Goal: Information Seeking & Learning: Compare options

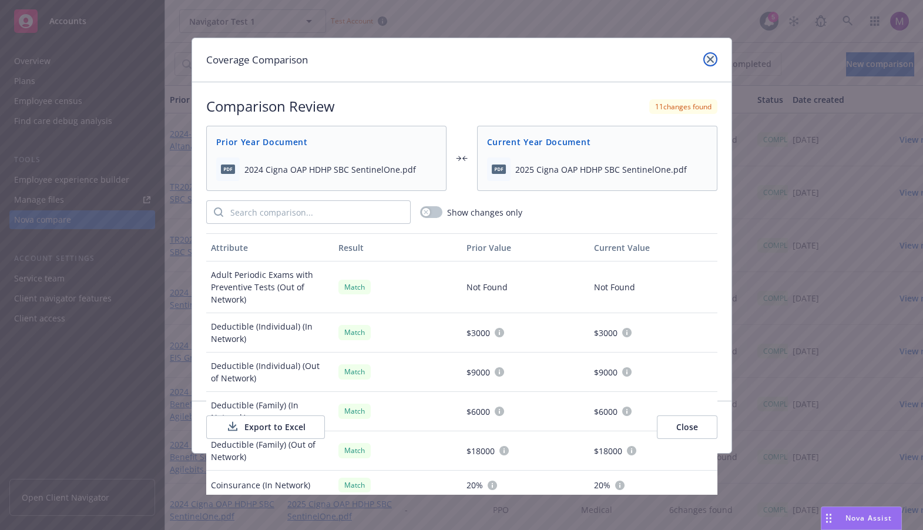
click at [708, 60] on icon "close" at bounding box center [710, 59] width 7 height 7
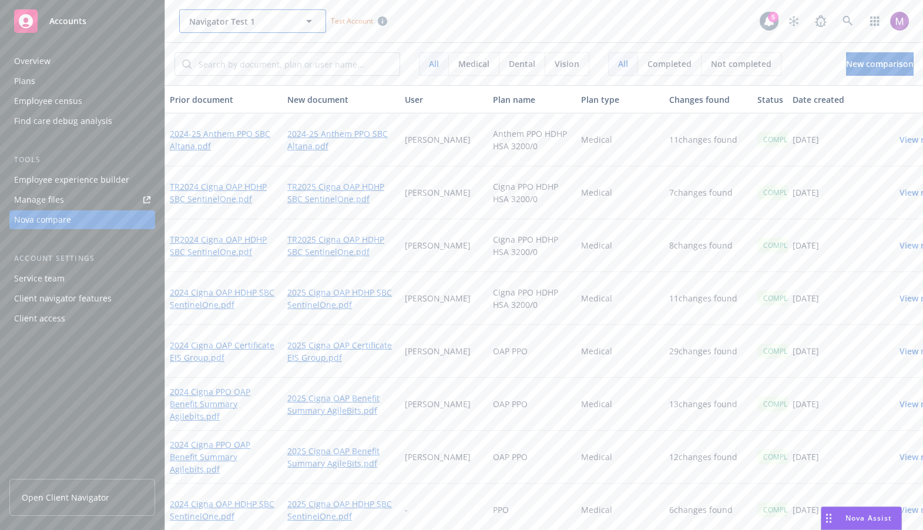
click at [289, 22] on span "Navigator Test 1" at bounding box center [240, 21] width 102 height 12
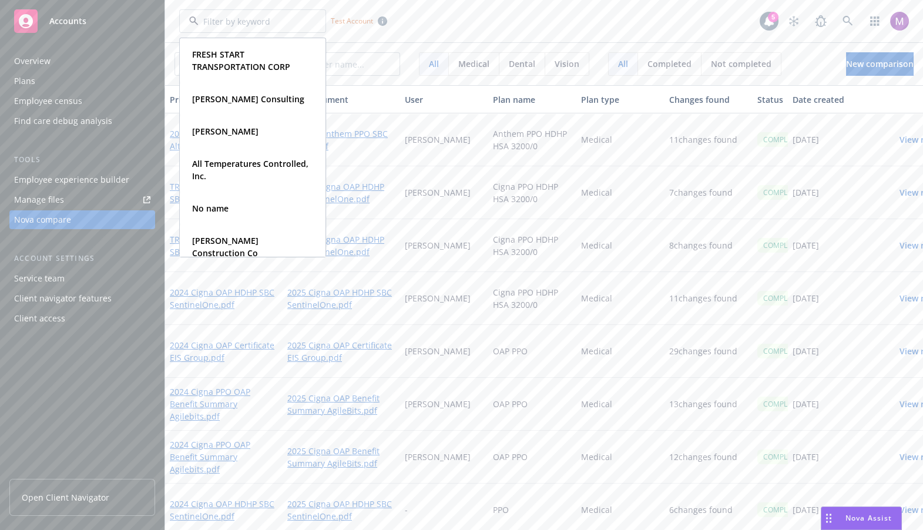
click at [583, 26] on div "FRESH START TRANSPORTATION CORP Type Commercial [PERSON_NAME] Consulting Type C…" at bounding box center [469, 21] width 581 height 24
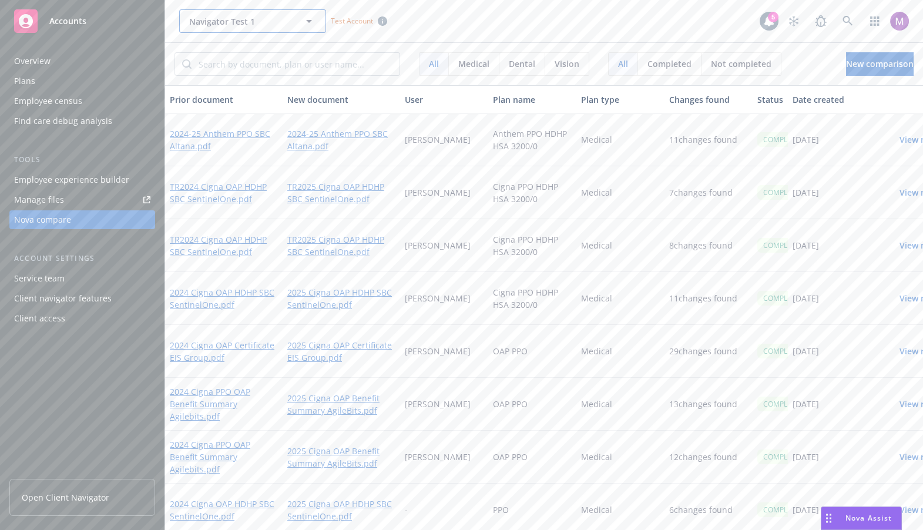
click at [245, 20] on span "Navigator Test 1" at bounding box center [240, 21] width 102 height 12
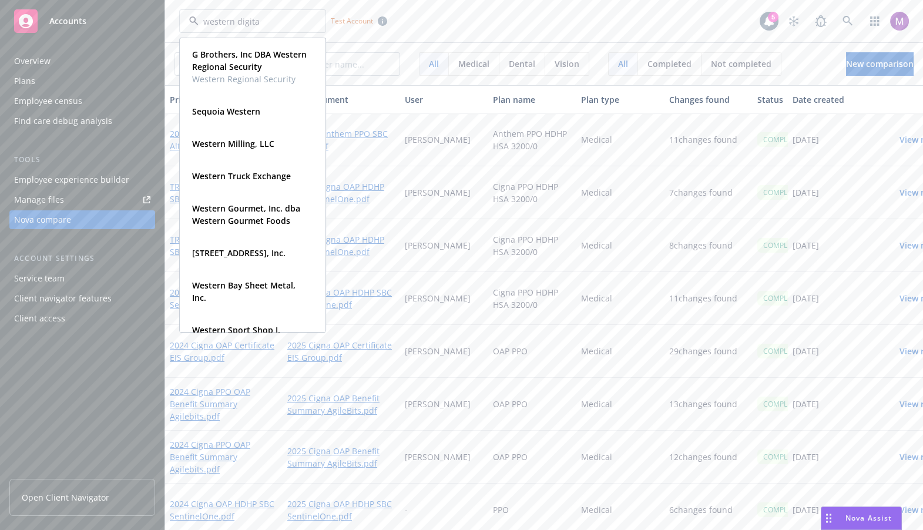
type input "western digital"
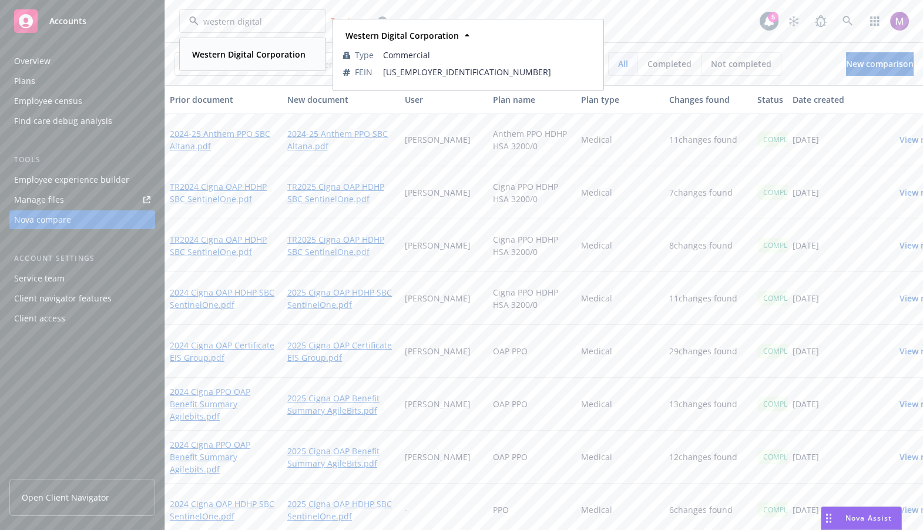
click at [261, 52] on strong "Western Digital Corporation" at bounding box center [248, 54] width 113 height 11
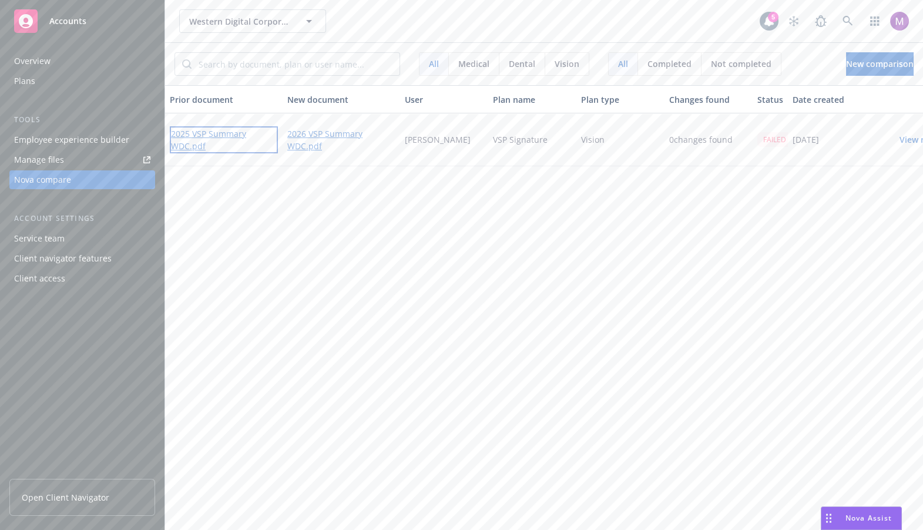
click at [223, 132] on link "2025 VSP Summary WDC.pdf" at bounding box center [224, 139] width 108 height 27
click at [330, 133] on link "2026 VSP Summary WDC.pdf" at bounding box center [341, 139] width 108 height 27
click at [278, 14] on button "Western Digital Corporation" at bounding box center [252, 21] width 147 height 24
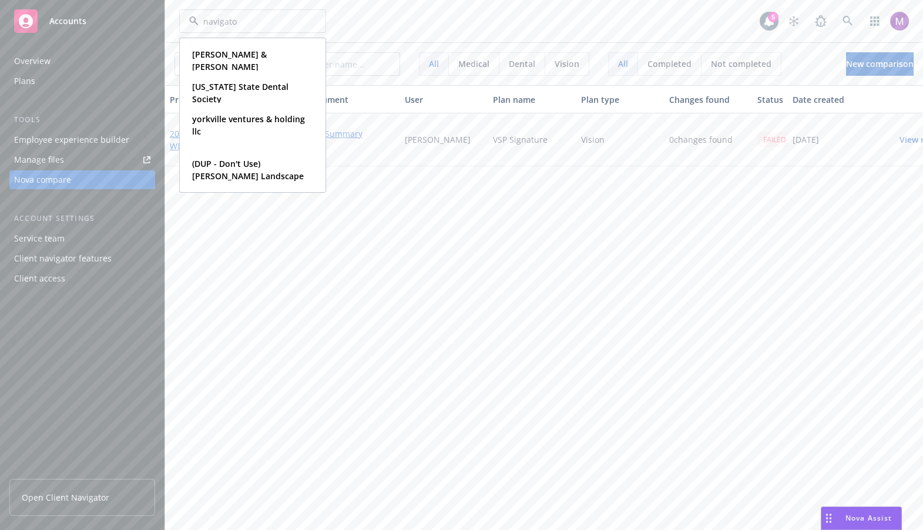
type input "navigator"
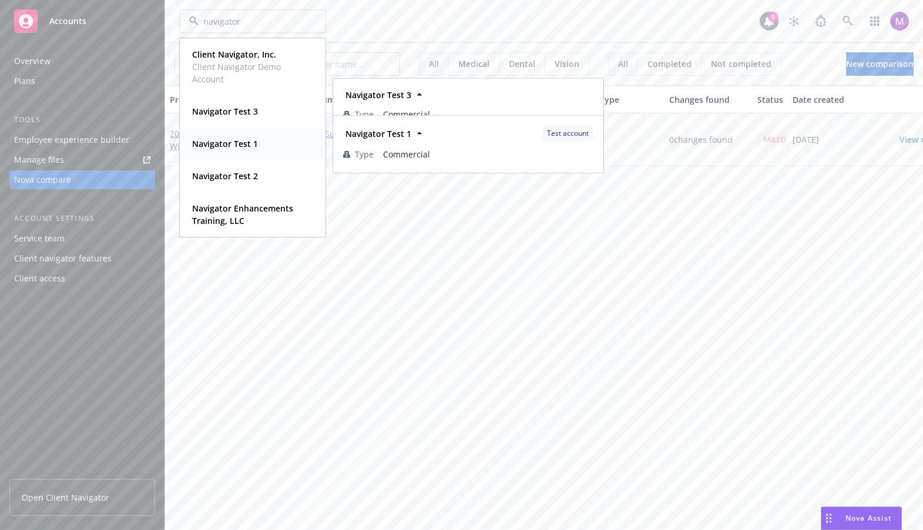
click at [259, 134] on div "Navigator Test 1 Type Commercial" at bounding box center [252, 143] width 145 height 31
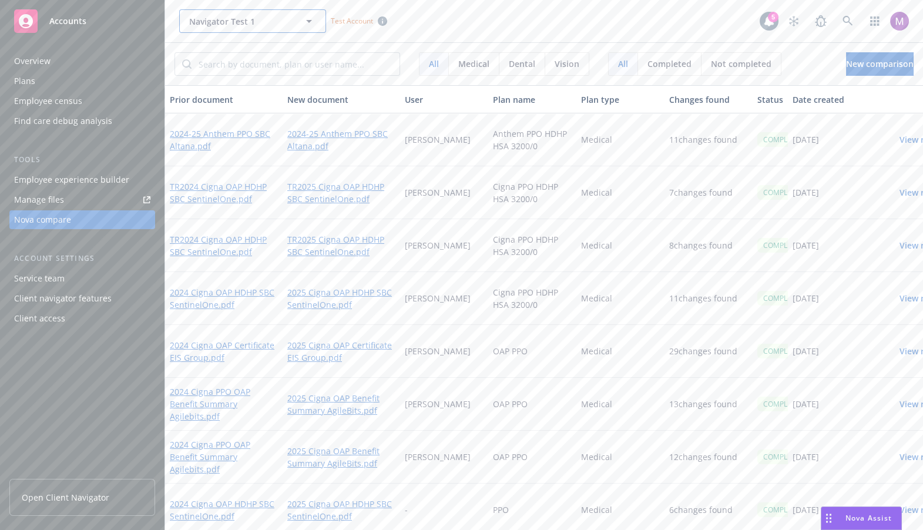
click at [296, 24] on button "Navigator Test 1" at bounding box center [252, 21] width 147 height 24
